Goal: Check status: Check status

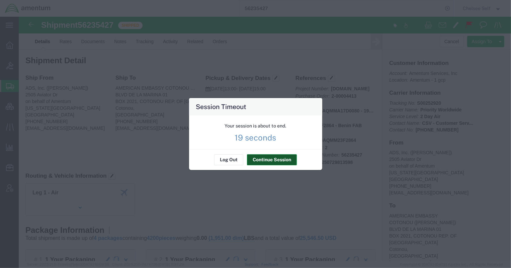
click at [267, 158] on button "Continue Session" at bounding box center [272, 160] width 50 height 11
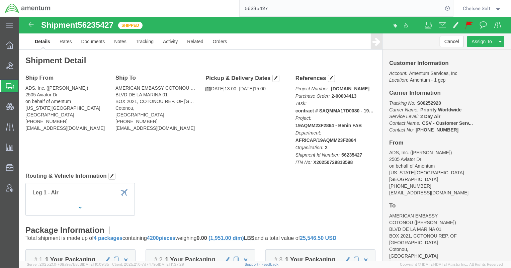
click div "Ship From ADS, Inc. ([PERSON_NAME]) 2505 Aviator Dr on behalf of [STREET_ADDRES…"
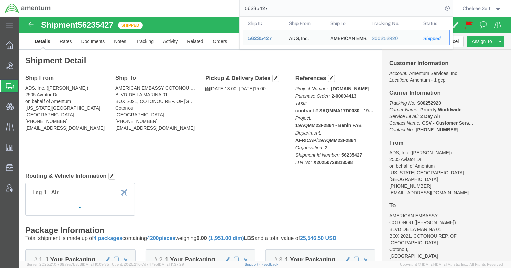
drag, startPoint x: 257, startPoint y: 11, endPoint x: 194, endPoint y: 8, distance: 63.0
click at [194, 8] on div "56235427 Ship ID Ship From Ship To Tracking Nu. Status Ship ID 56235427 Ship Fr…" at bounding box center [254, 8] width 397 height 17
paste input "10.107.100042"
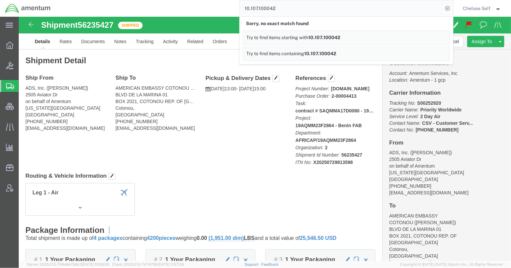
drag, startPoint x: 288, startPoint y: 5, endPoint x: 172, endPoint y: 0, distance: 115.9
click at [174, 1] on div "10.107.100042 Sorry, no exact match found Try to find items starting with 10.10…" at bounding box center [254, 8] width 397 height 17
paste input "393033859192"
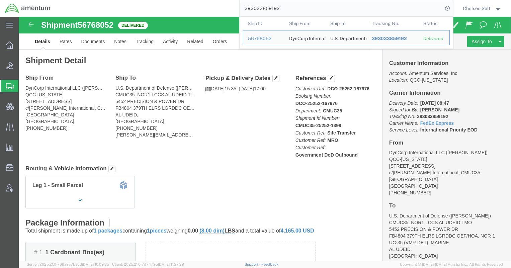
drag, startPoint x: 286, startPoint y: 7, endPoint x: 181, endPoint y: 4, distance: 105.7
click at [181, 4] on div "393033859192 Ship ID Ship From Ship To Tracking Nu. Status Ship ID 56768052 Shi…" at bounding box center [254, 8] width 397 height 17
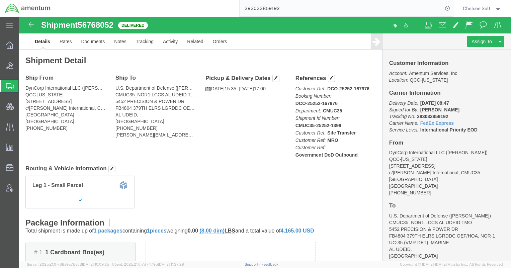
paste input "79501570"
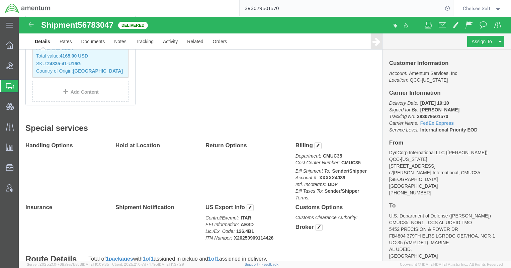
scroll to position [355, 0]
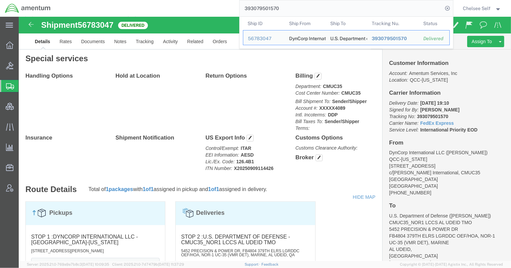
drag, startPoint x: 297, startPoint y: 10, endPoint x: 177, endPoint y: 10, distance: 120.4
click at [177, 10] on div "393079501570 Ship ID Ship From Ship To Tracking Nu. Status Ship ID 56783047 Shi…" at bounding box center [254, 8] width 397 height 17
paste input "33859192"
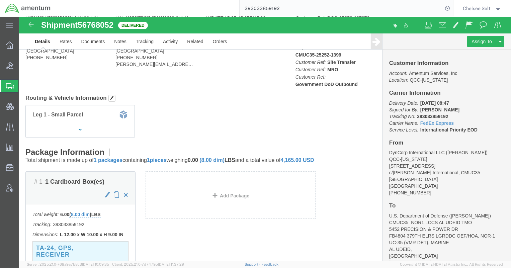
scroll to position [142, 0]
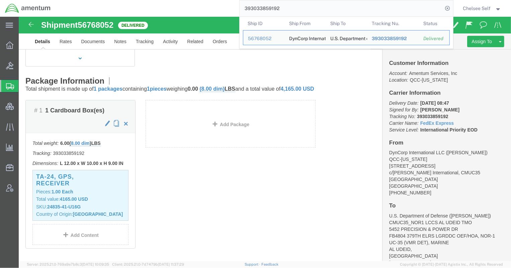
drag, startPoint x: 278, startPoint y: 13, endPoint x: 170, endPoint y: 8, distance: 107.5
click at [170, 8] on div "393033859192 Ship ID Ship From Ship To Tracking Nu. Status Ship ID 56768052 Shi…" at bounding box center [254, 8] width 397 height 17
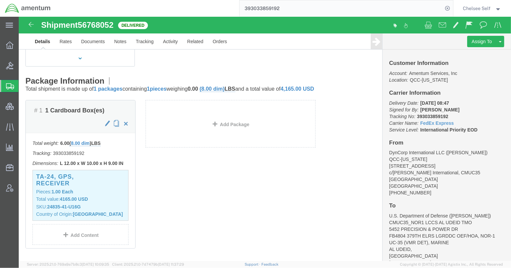
paste input "79501570"
type input "393079501570"
click p "Pieces: 1.00 Each"
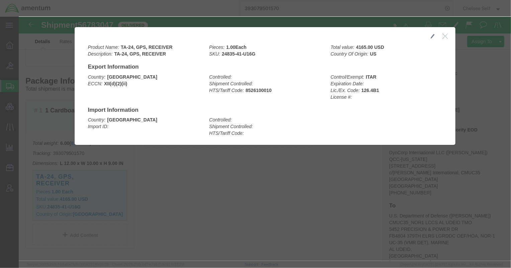
click icon "button"
